Goal: Task Accomplishment & Management: Use online tool/utility

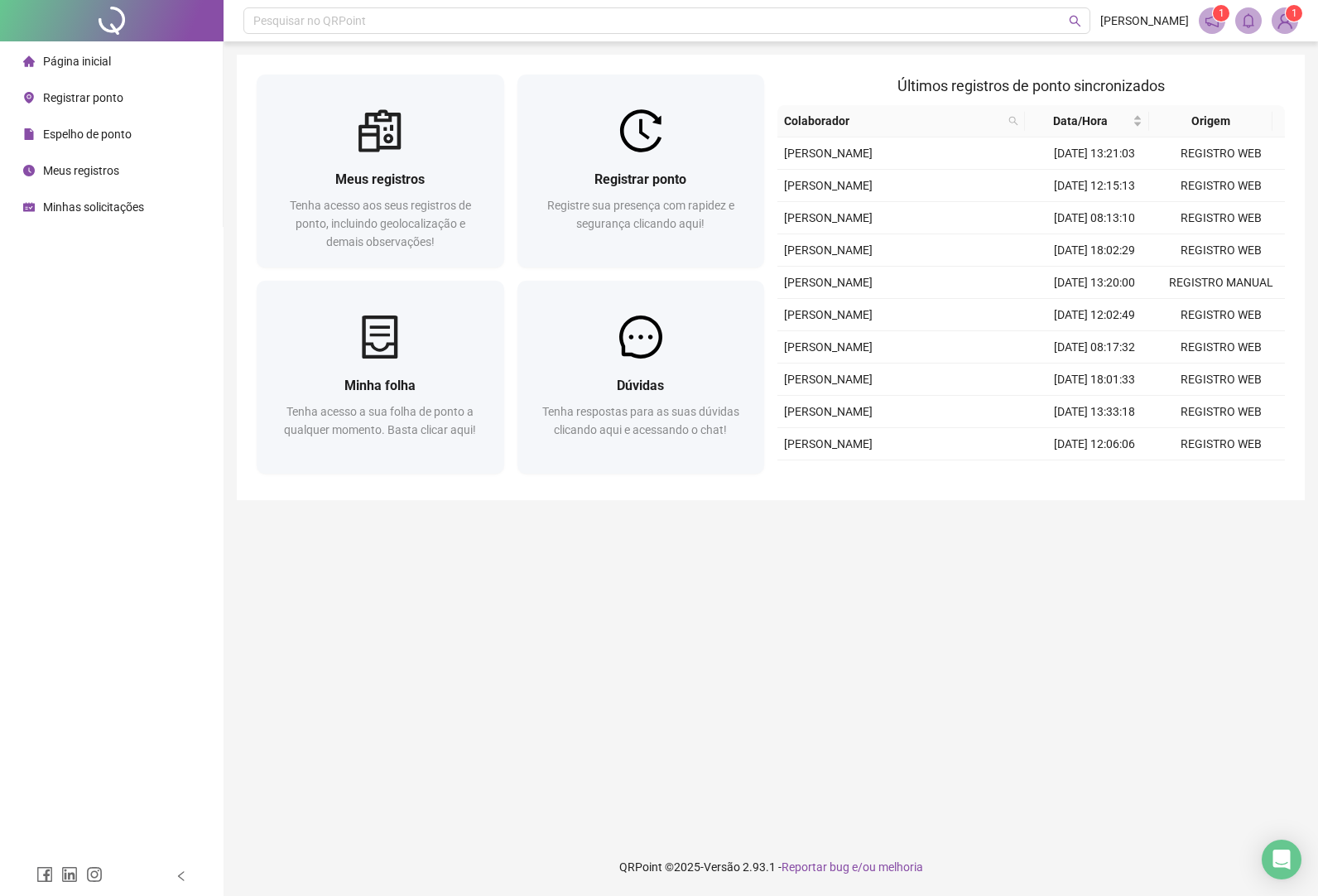
click at [109, 97] on span "Registrar ponto" at bounding box center [83, 98] width 80 height 13
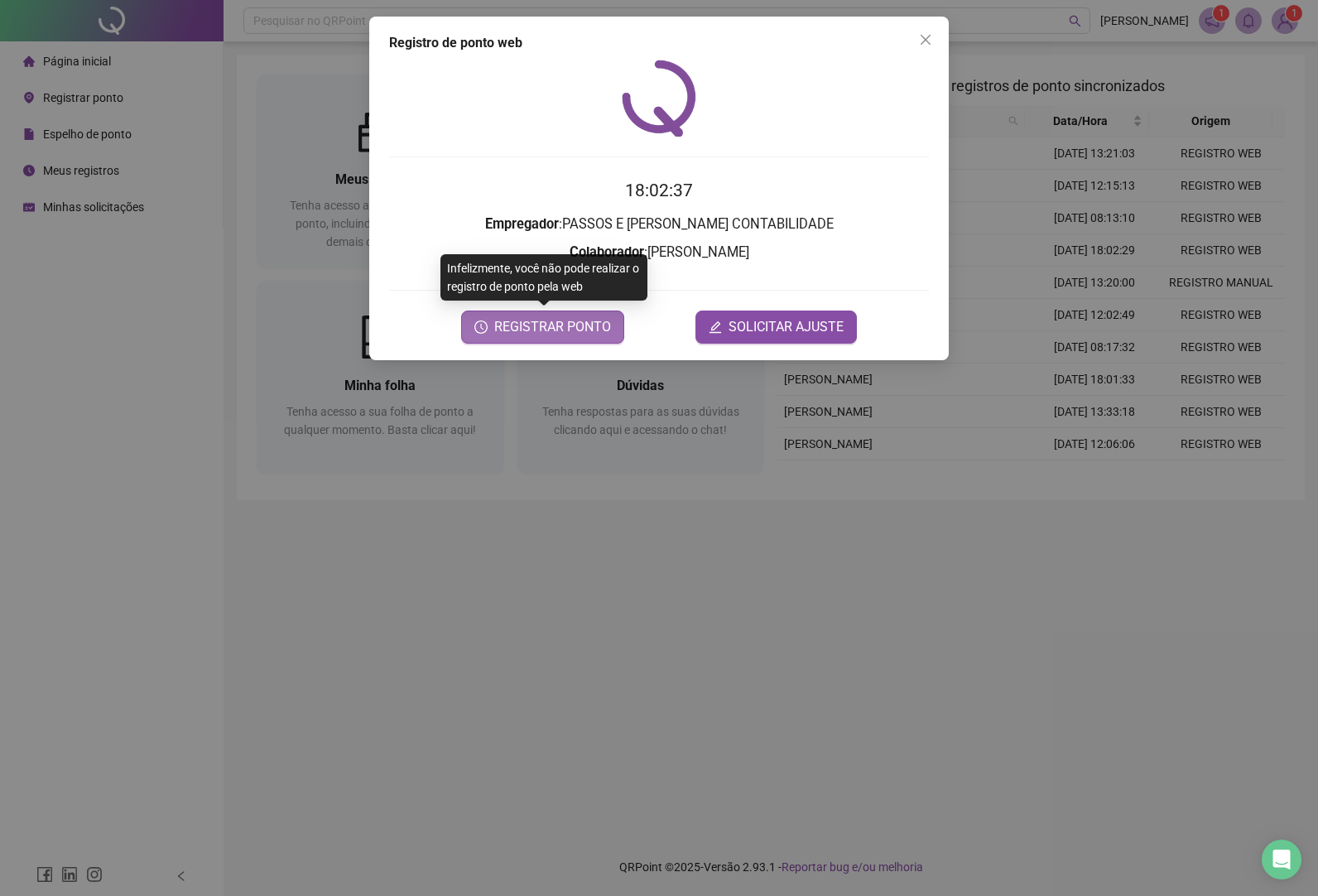
click at [567, 323] on span "REGISTRAR PONTO" at bounding box center [552, 327] width 117 height 20
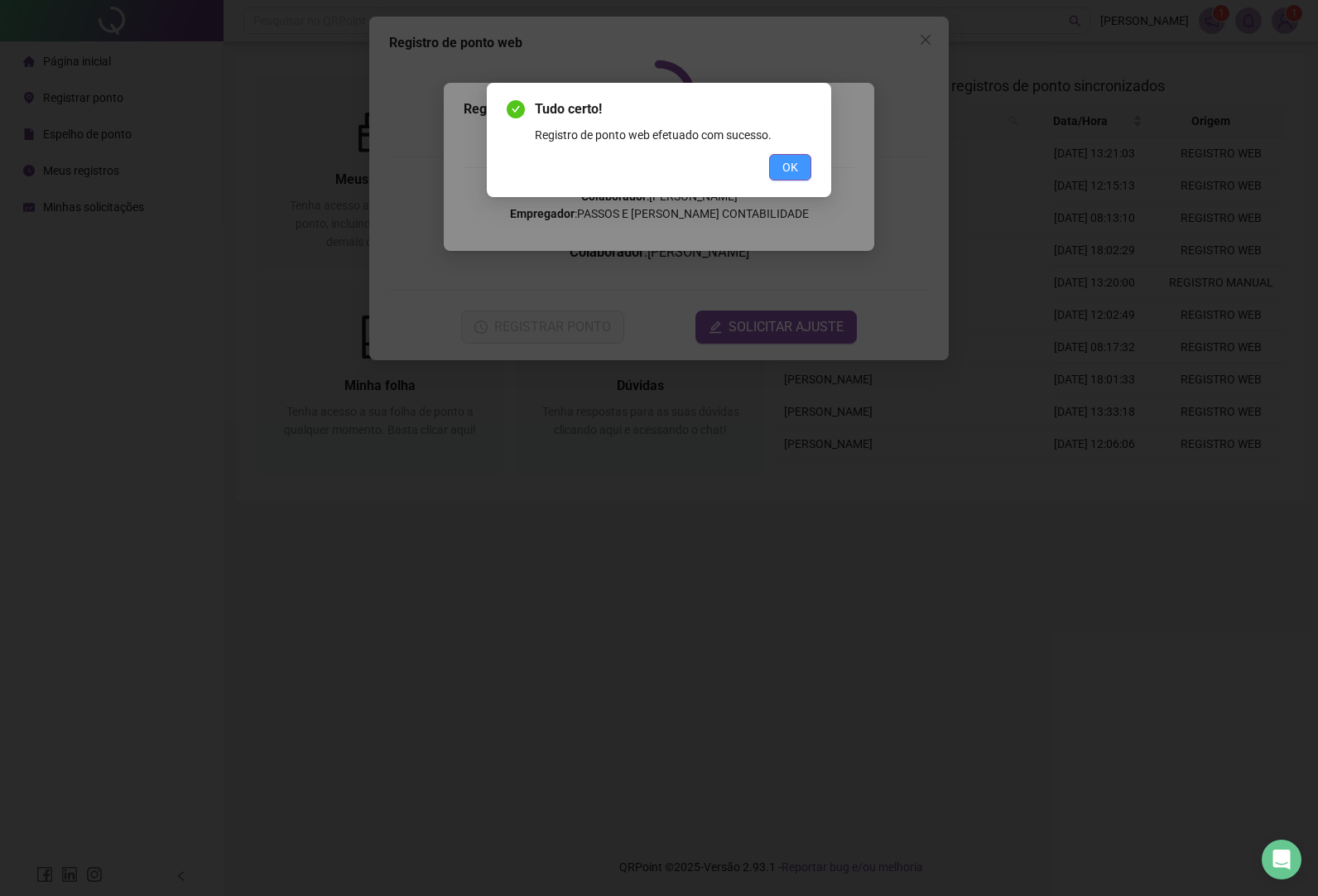
click at [787, 163] on span "OK" at bounding box center [790, 167] width 15 height 18
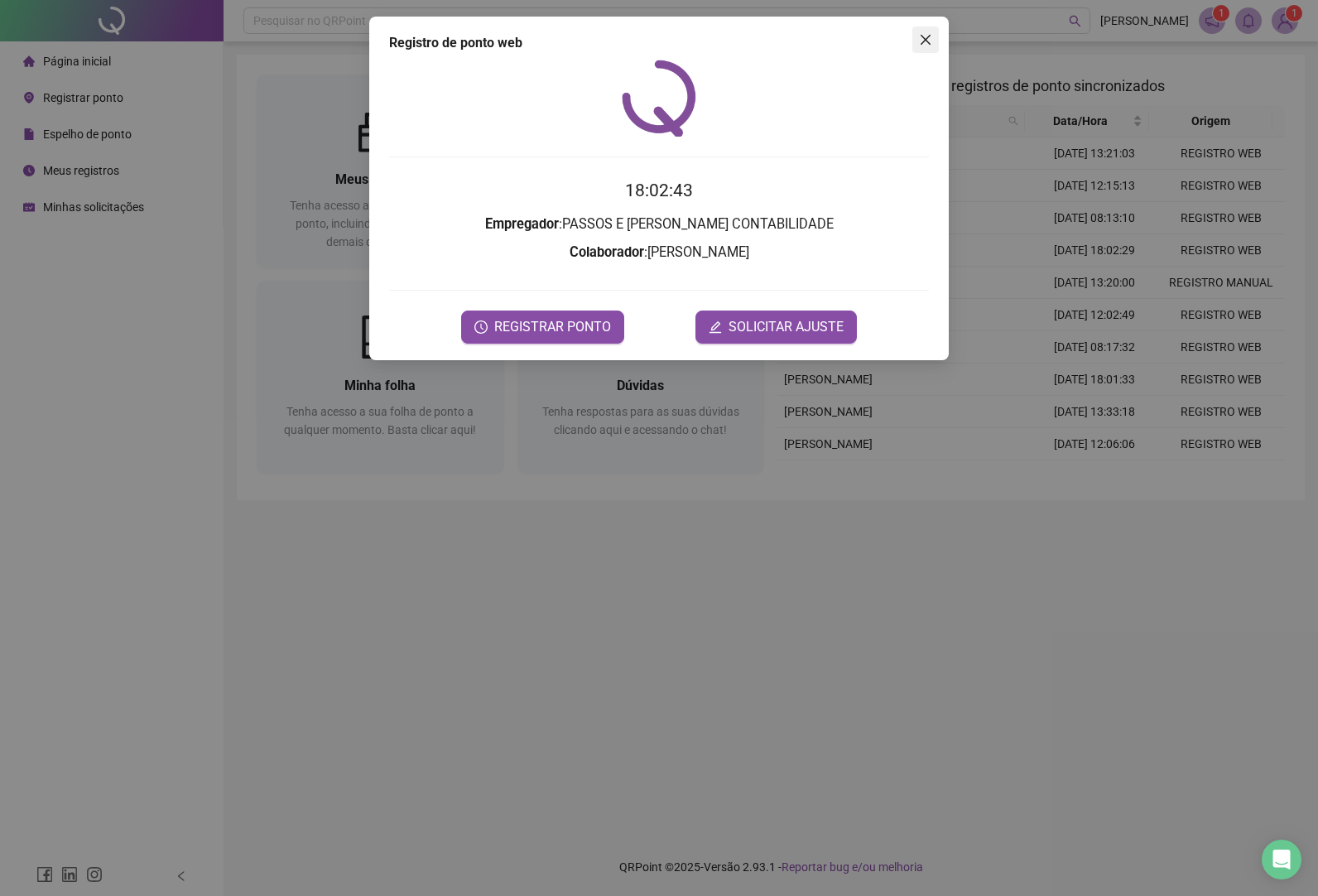
drag, startPoint x: 927, startPoint y: 39, endPoint x: 794, endPoint y: 61, distance: 134.8
click at [924, 39] on icon "close" at bounding box center [926, 40] width 10 height 10
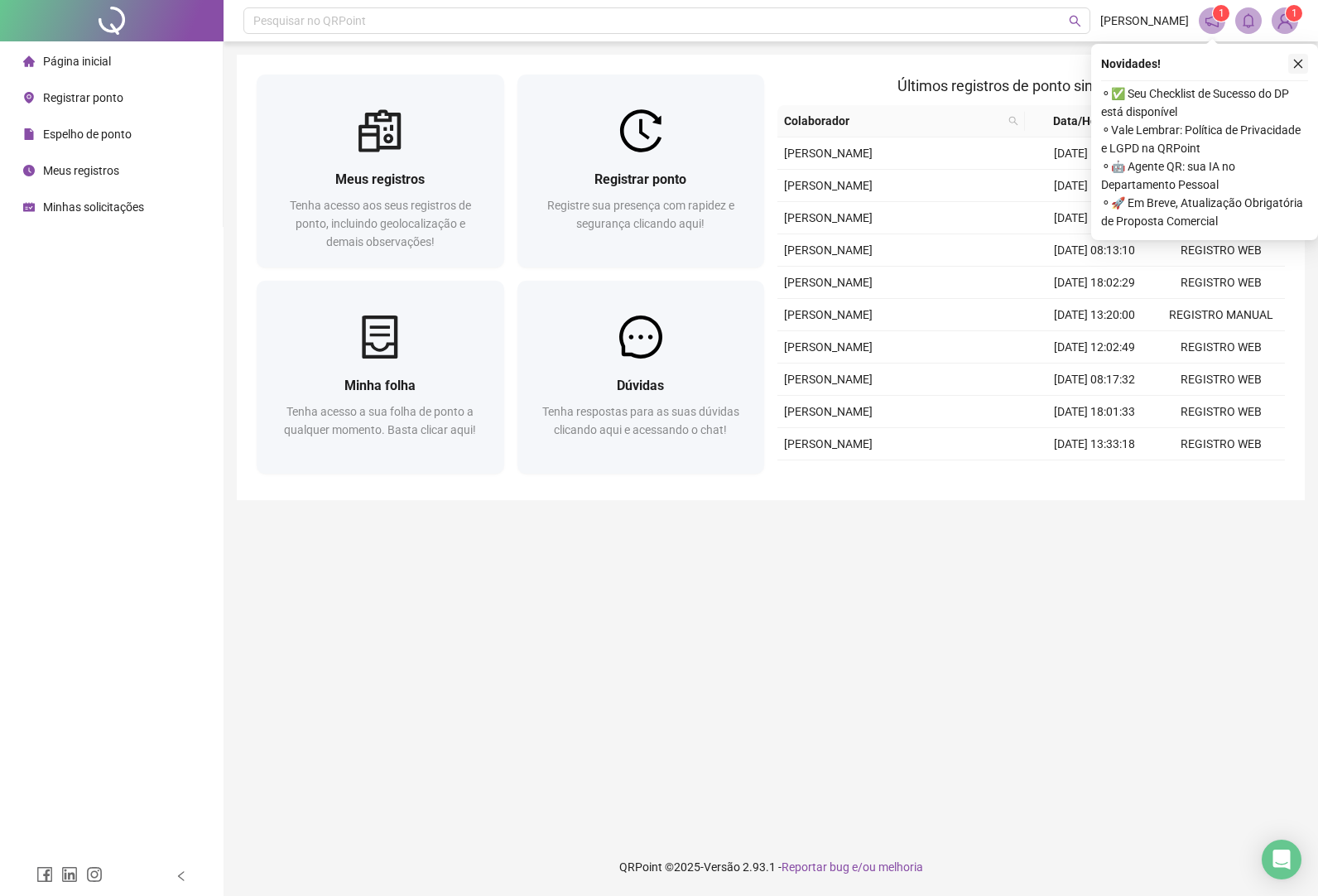
click at [1304, 63] on icon "close" at bounding box center [1299, 64] width 12 height 12
